Goal: Task Accomplishment & Management: Manage account settings

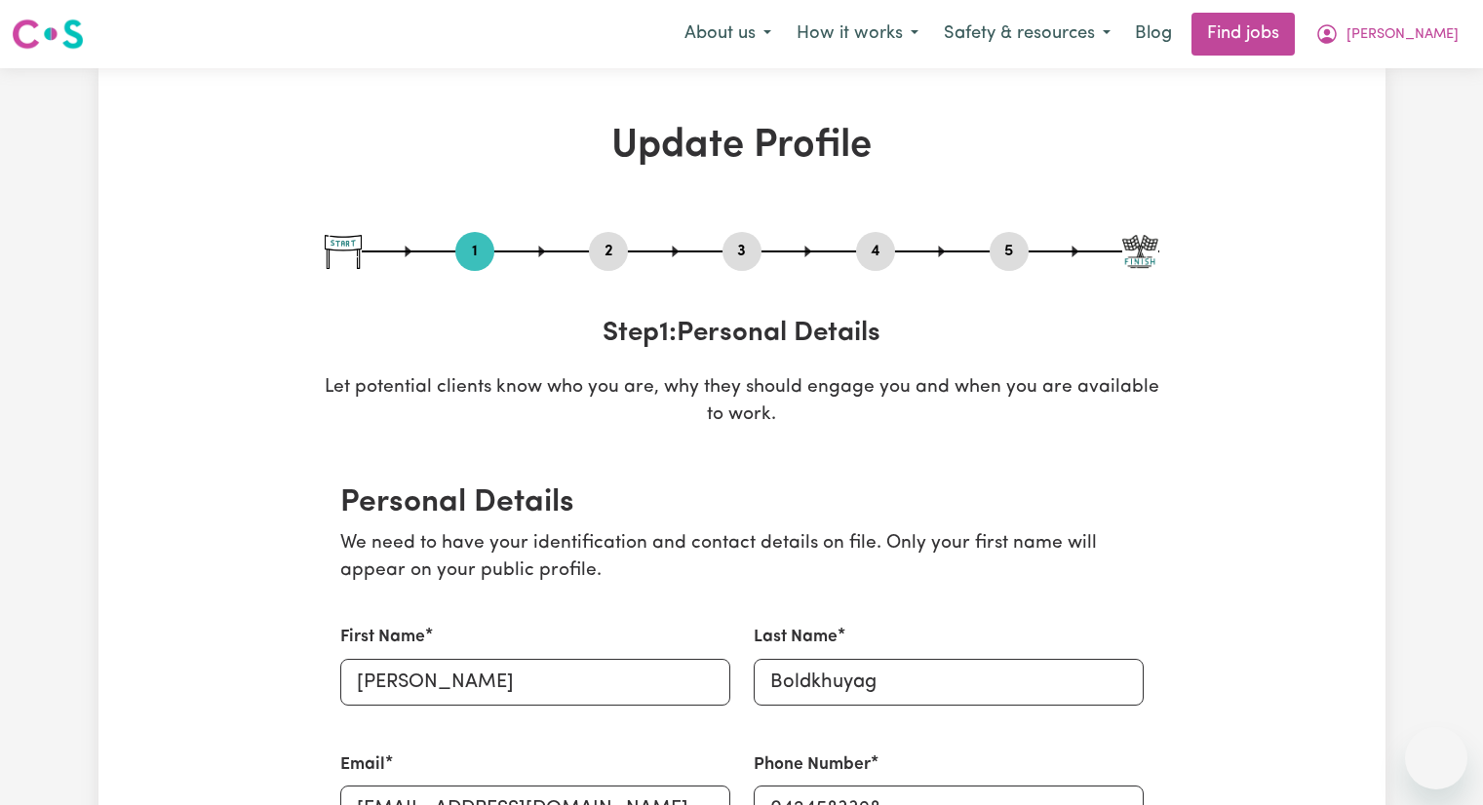
select select "[DEMOGRAPHIC_DATA]"
select select "Student Visa"
select select "Studying a healthcare related degree or qualification"
select select "37"
select select "43"
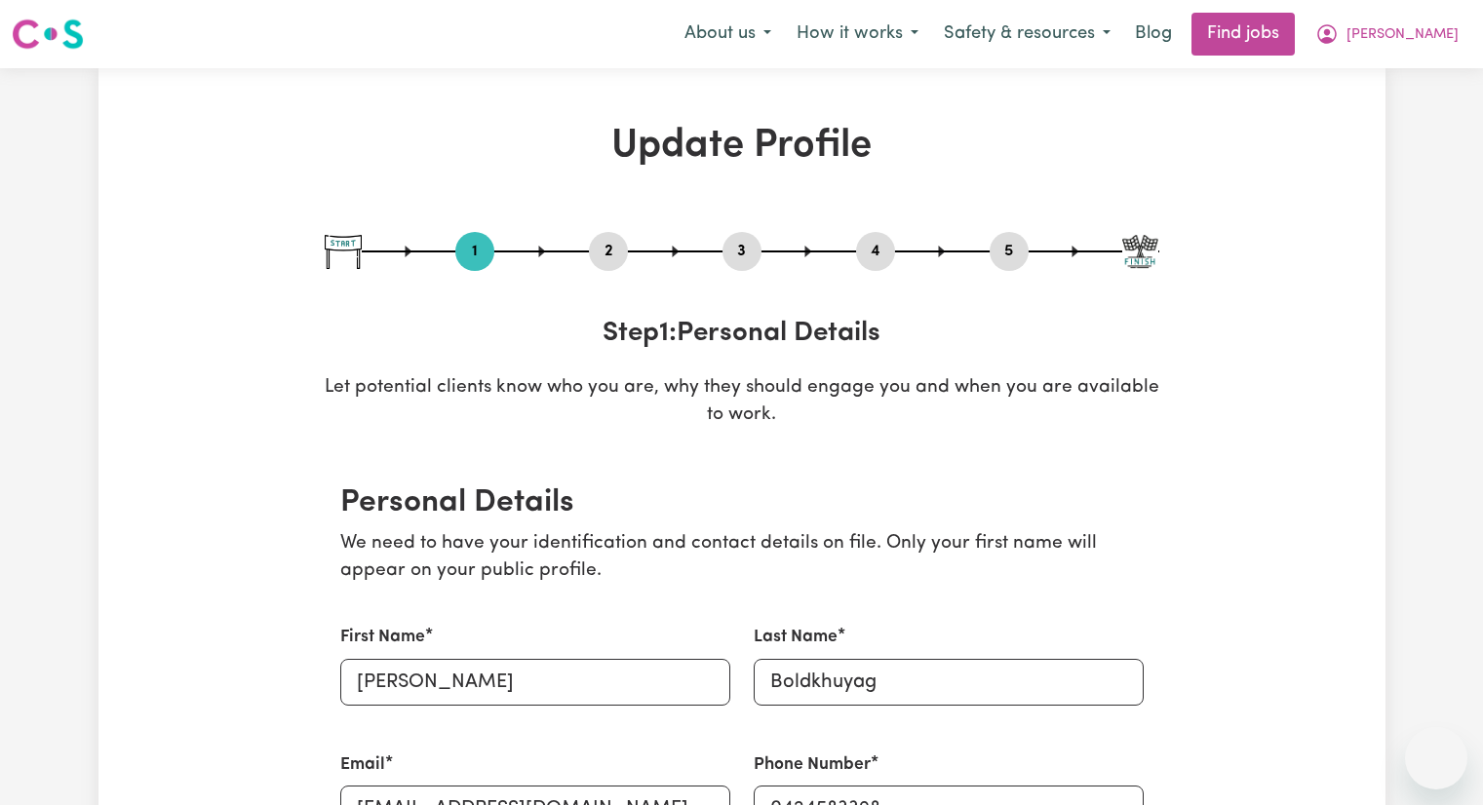
select select "43"
select select "46"
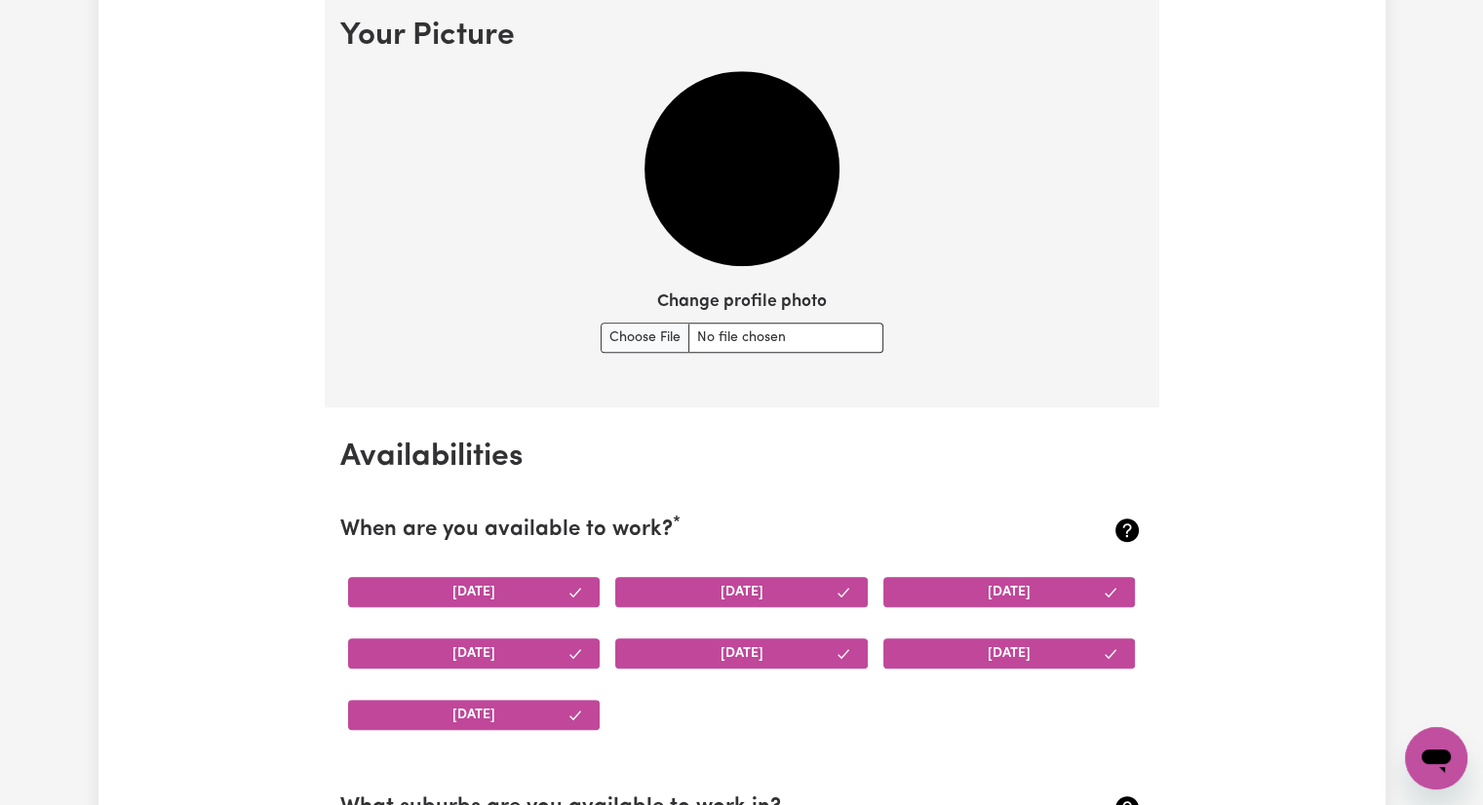
scroll to position [1451, 0]
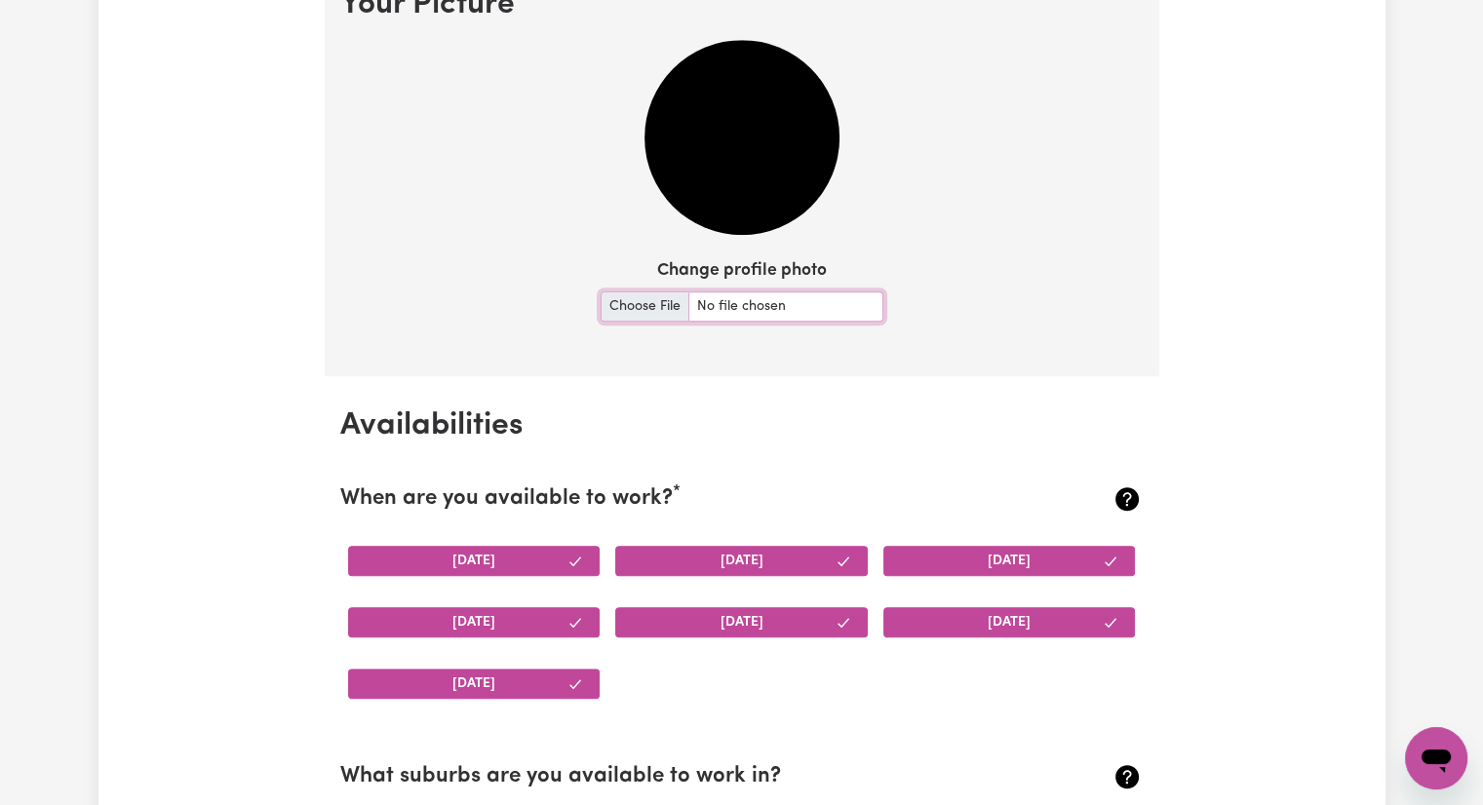
click at [782, 309] on input "Change profile photo" at bounding box center [742, 307] width 283 height 30
type input "C:\fakepath\profile.jpg"
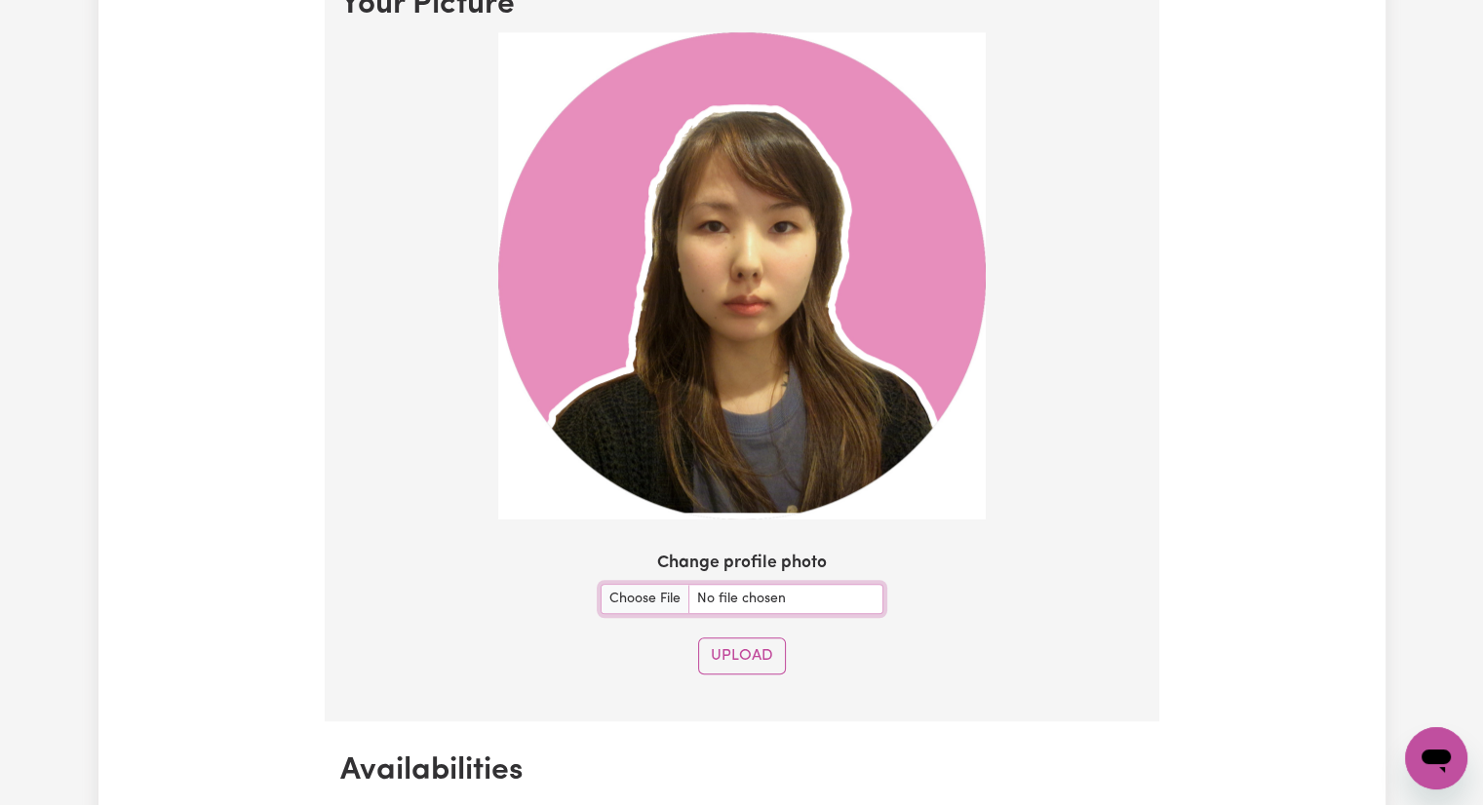
click at [726, 275] on img at bounding box center [742, 276] width 488 height 488
click at [753, 646] on button "Upload" at bounding box center [742, 656] width 88 height 37
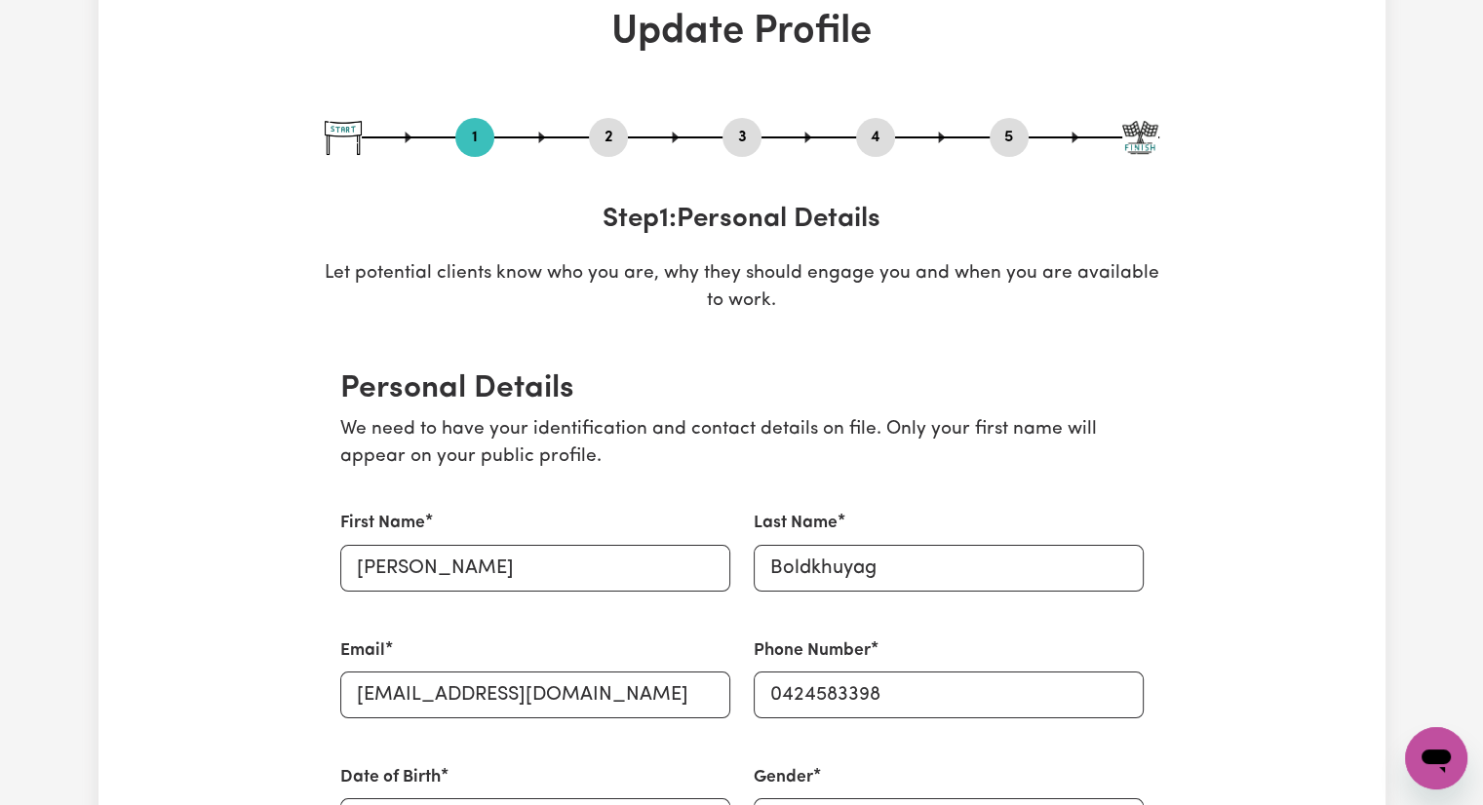
scroll to position [0, 0]
